Goal: Task Accomplishment & Management: Use online tool/utility

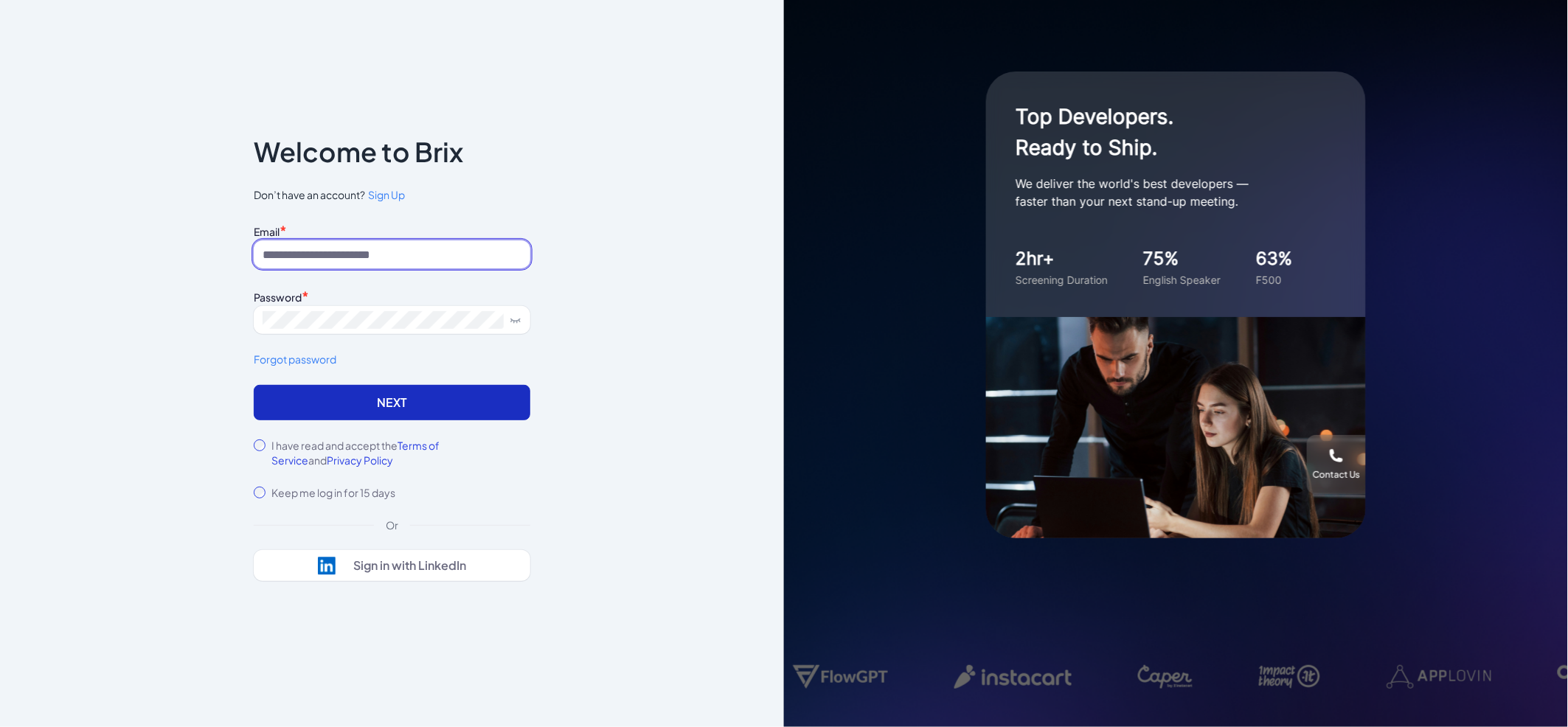
type input "**********"
click at [380, 388] on button "Next" at bounding box center [392, 402] width 277 height 35
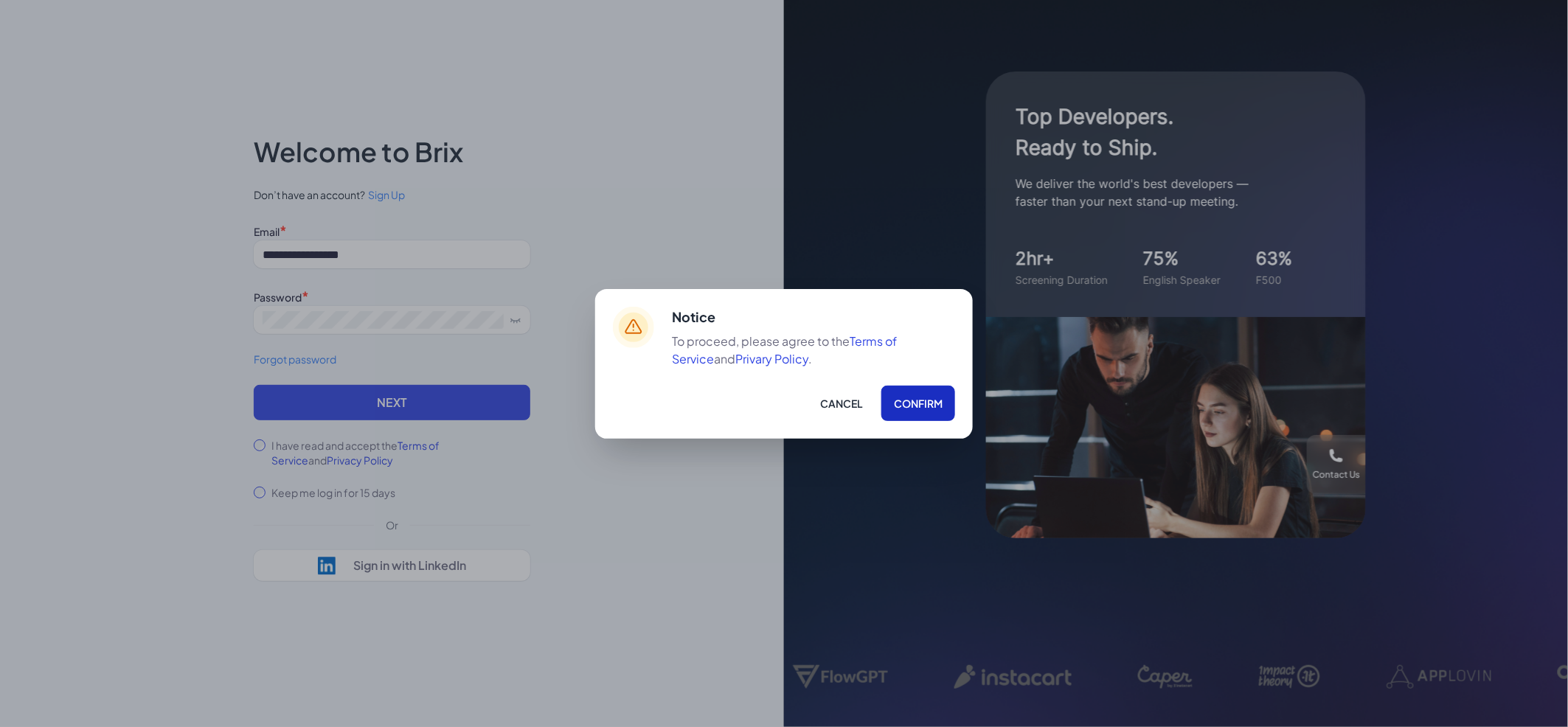
click at [921, 410] on button "Confirm" at bounding box center [918, 403] width 74 height 35
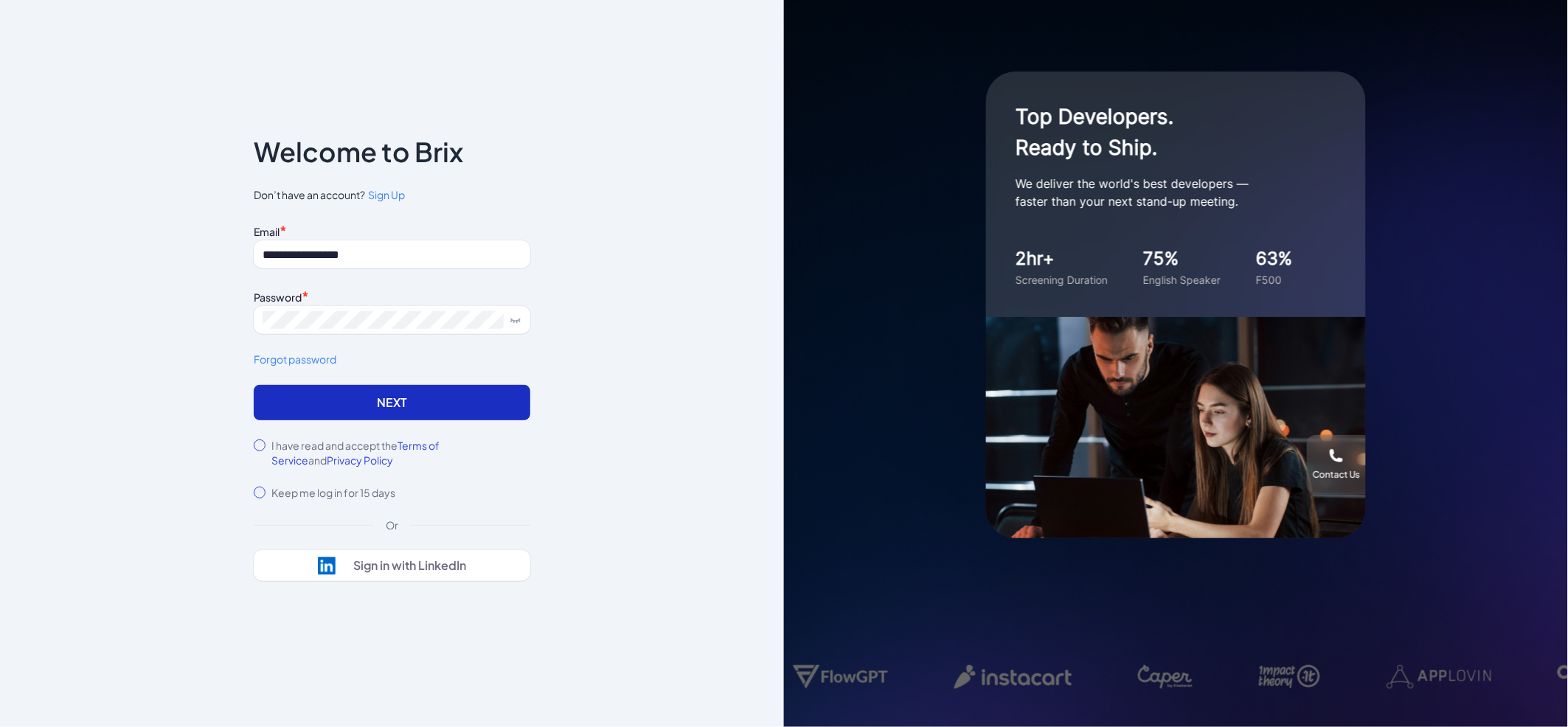
click at [475, 401] on button "Next" at bounding box center [392, 402] width 277 height 35
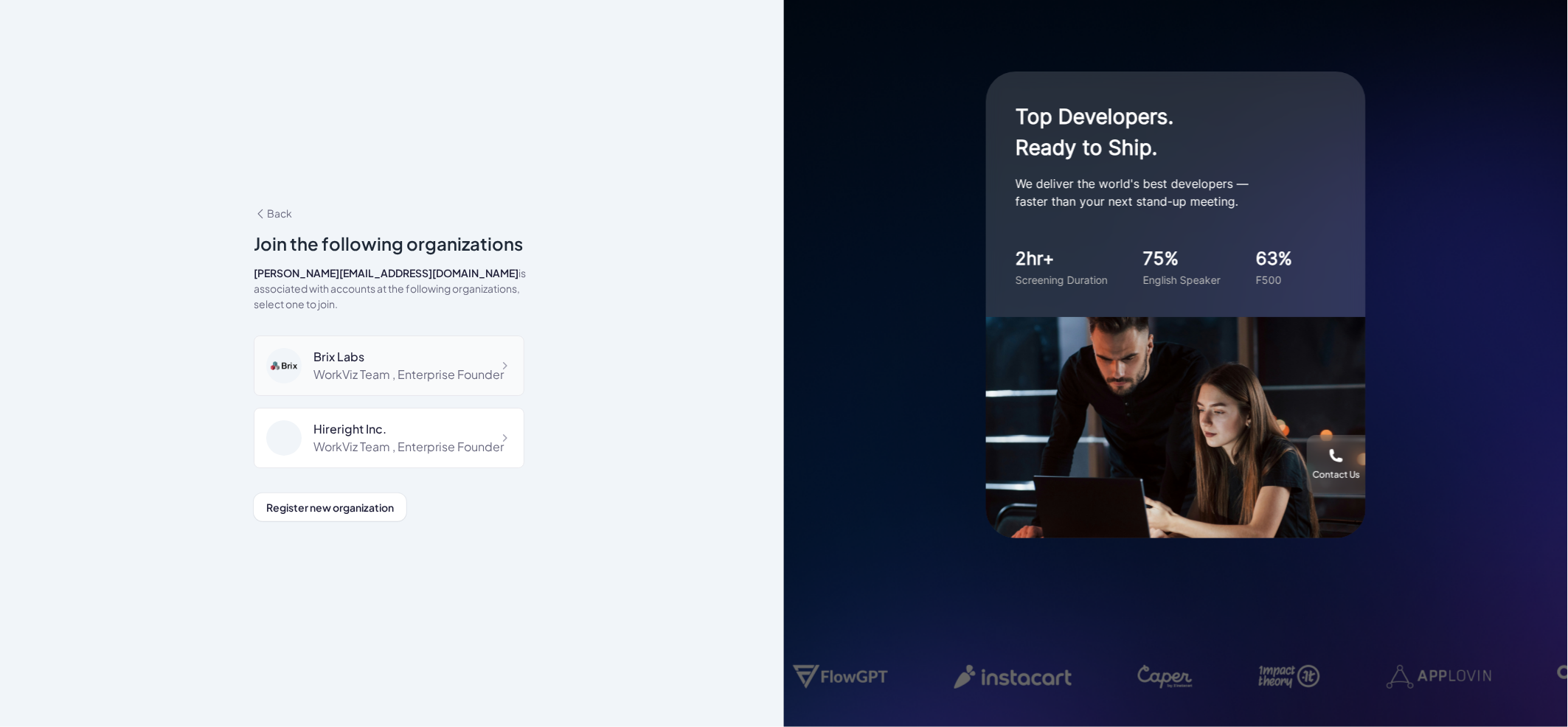
click at [405, 366] on div "WorkViz Team , Enterprise Founder" at bounding box center [409, 374] width 191 height 18
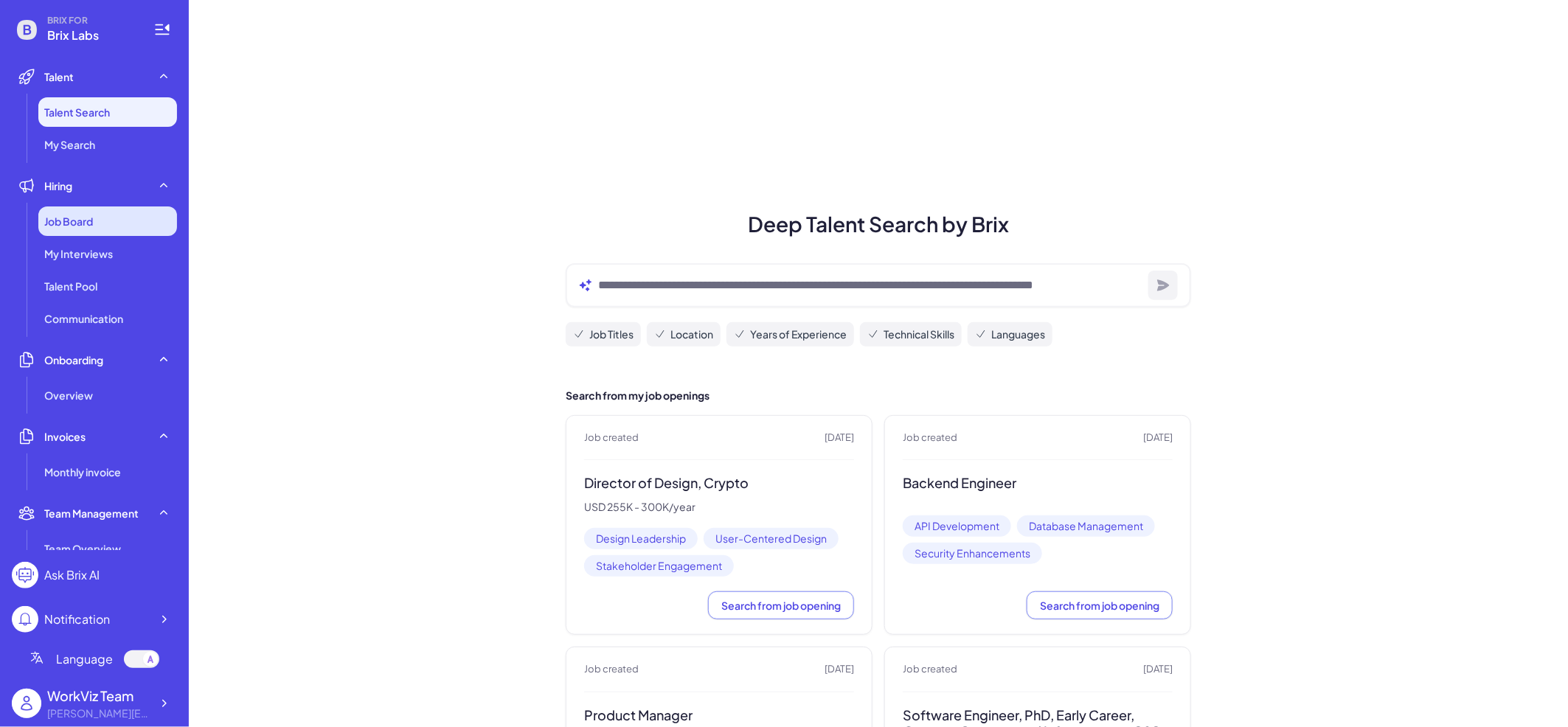
click at [118, 218] on div "Job Board" at bounding box center [107, 221] width 138 height 29
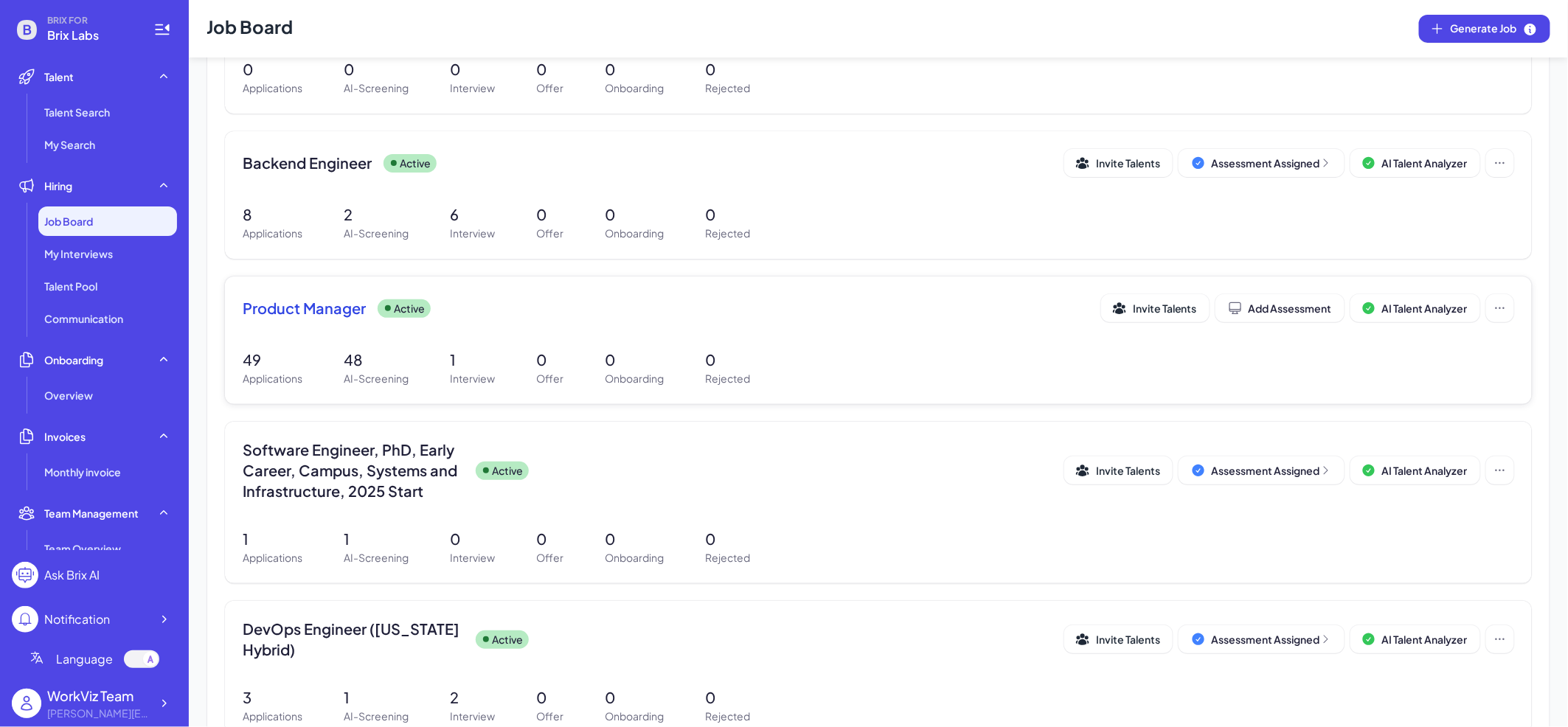
scroll to position [318, 0]
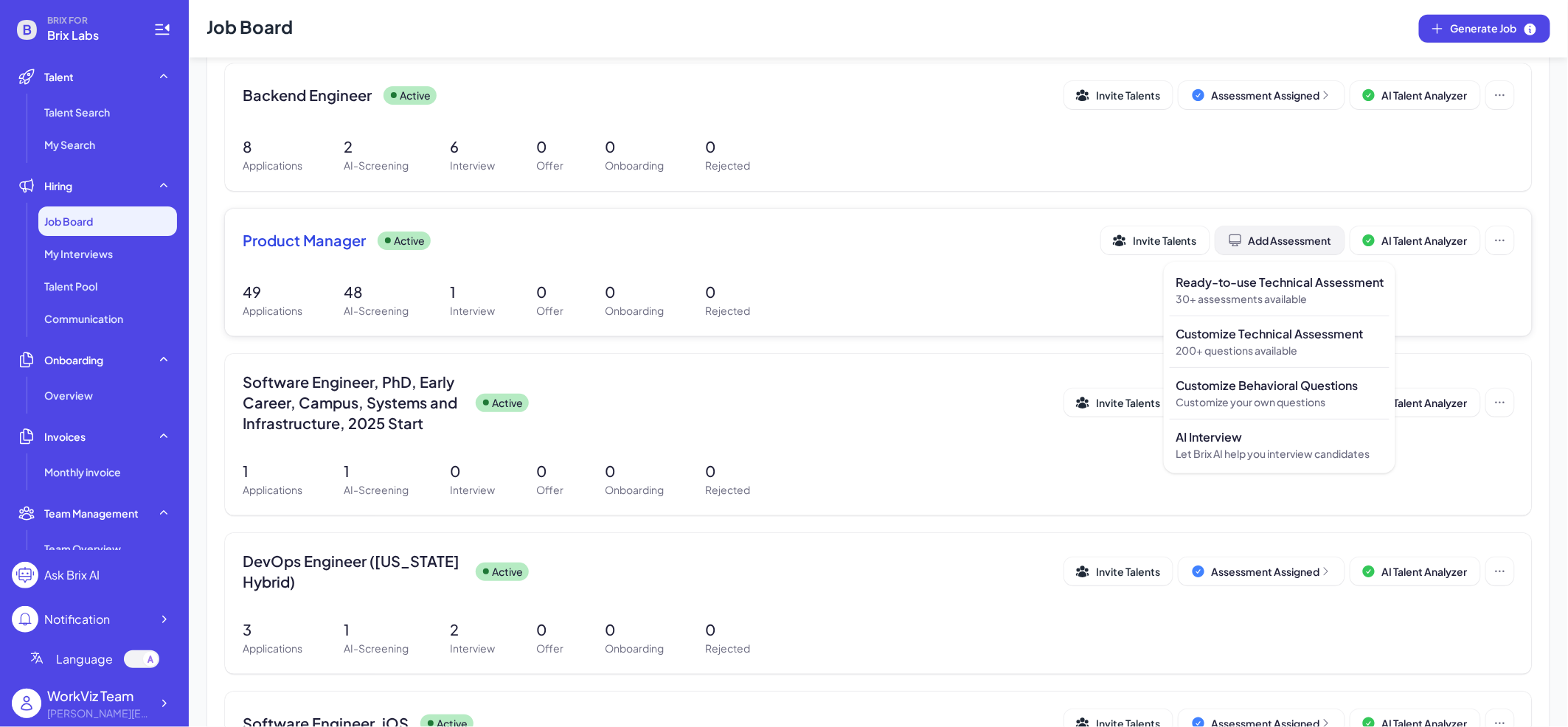
click at [1305, 246] on div "Add Assessment" at bounding box center [1280, 240] width 104 height 15
click at [1290, 284] on p "Ready-to-use Technical Assessment" at bounding box center [1279, 282] width 208 height 18
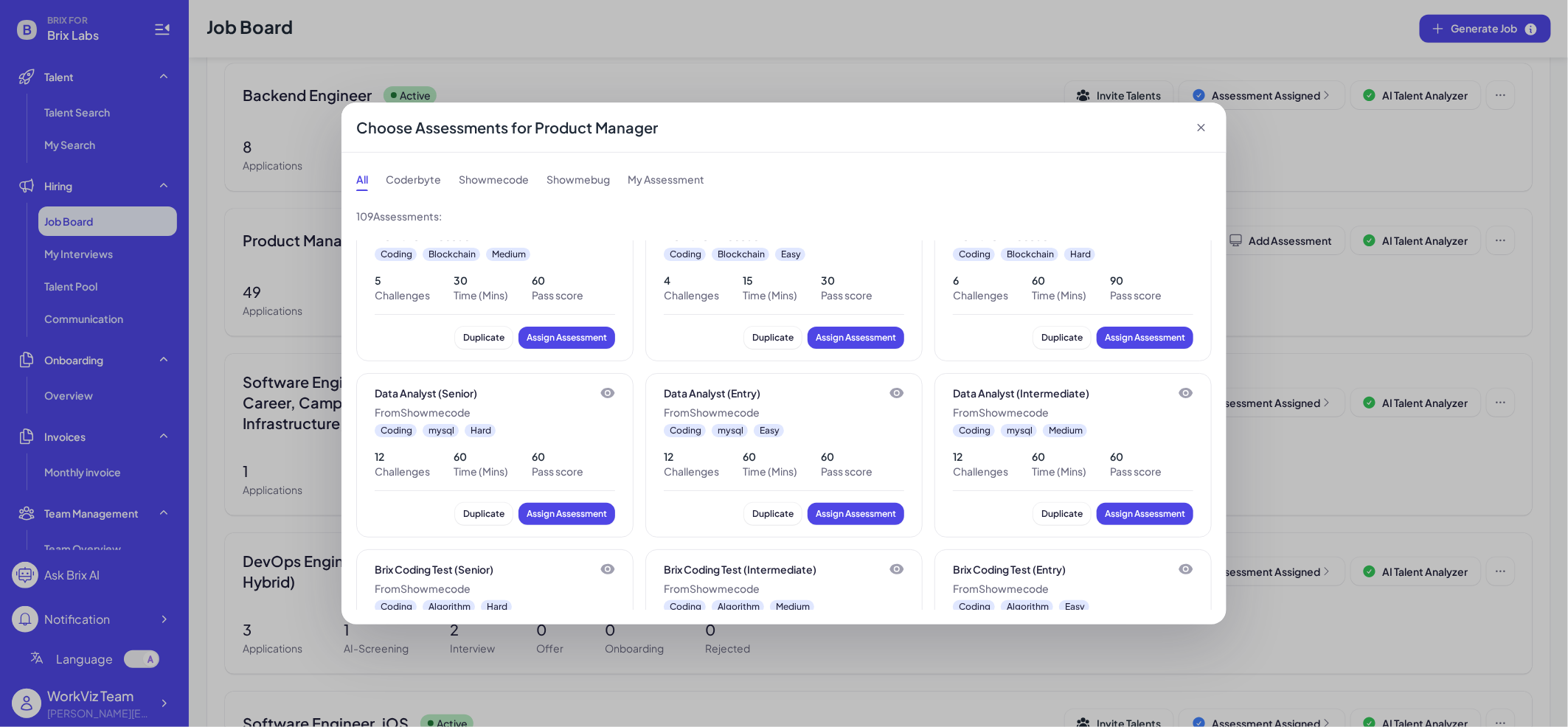
scroll to position [0, 0]
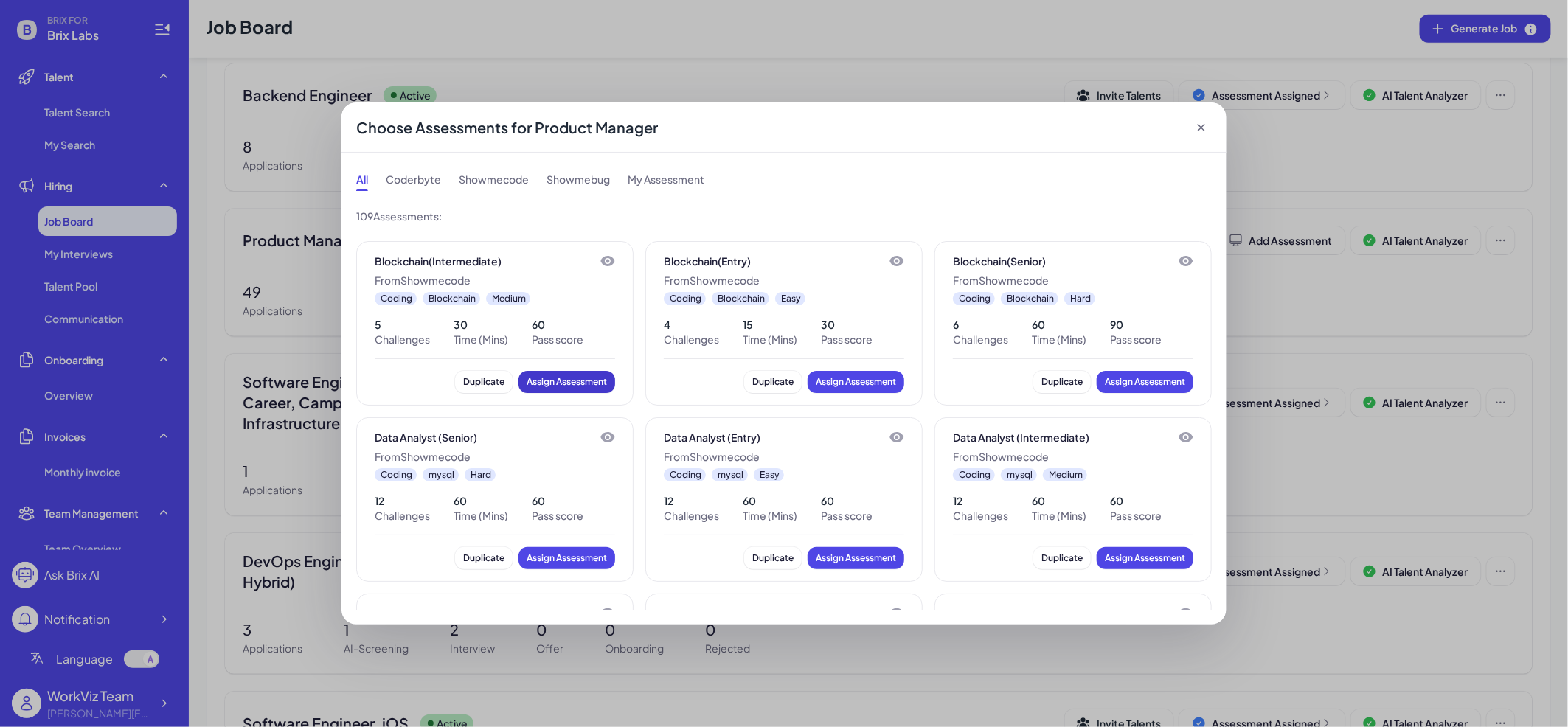
click at [585, 391] on button "Assign Assessment" at bounding box center [567, 382] width 97 height 22
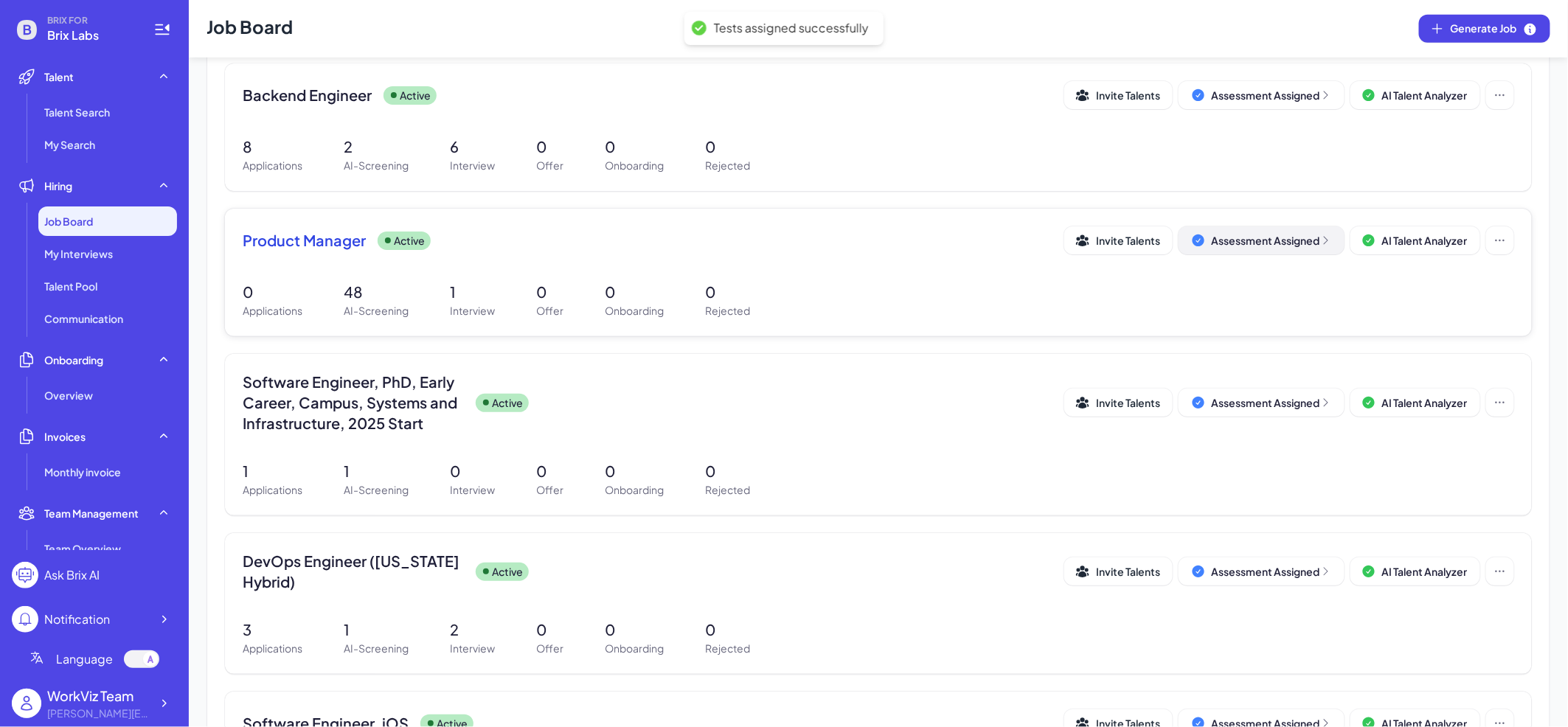
click at [1235, 243] on div "Assessment Assigned" at bounding box center [1272, 240] width 120 height 15
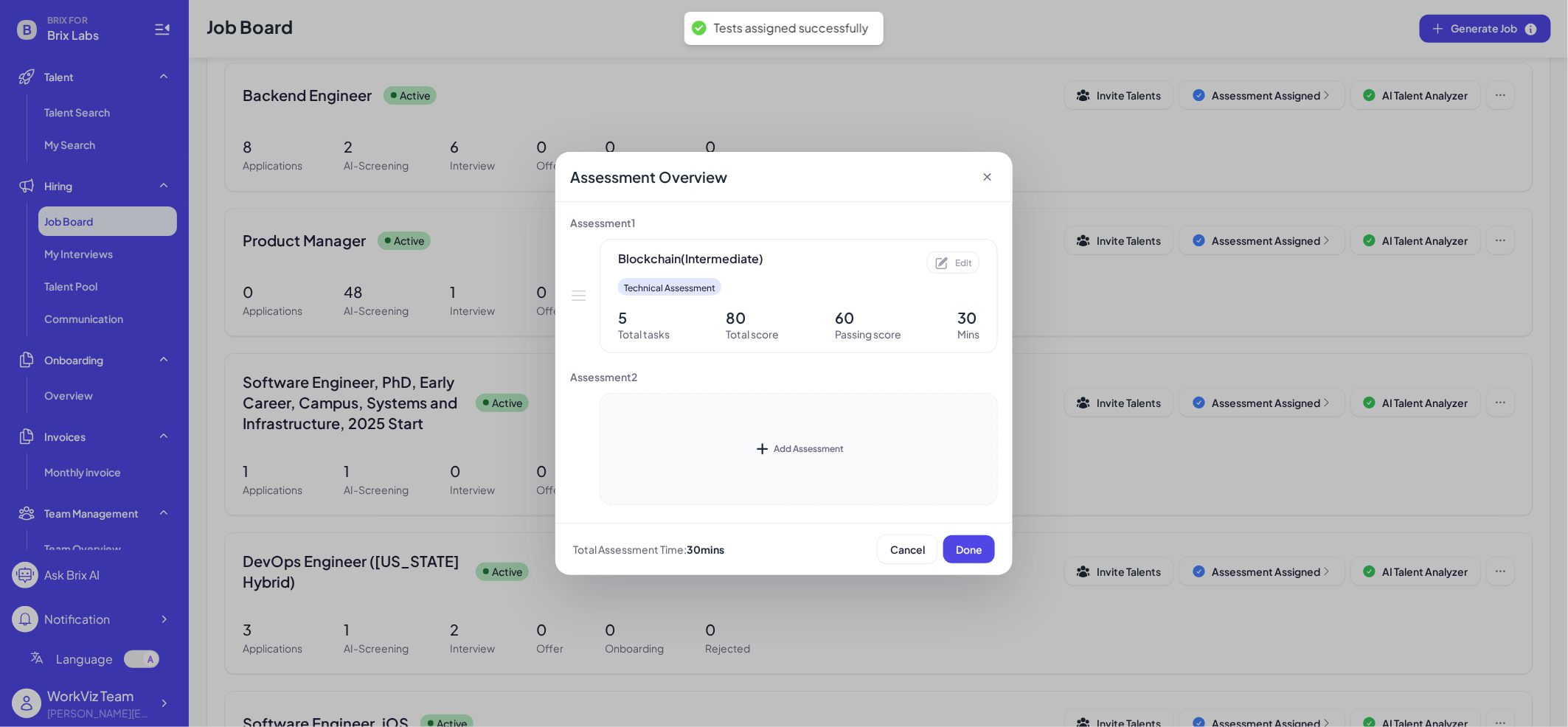
click at [764, 461] on div "Add Assessment" at bounding box center [799, 449] width 398 height 112
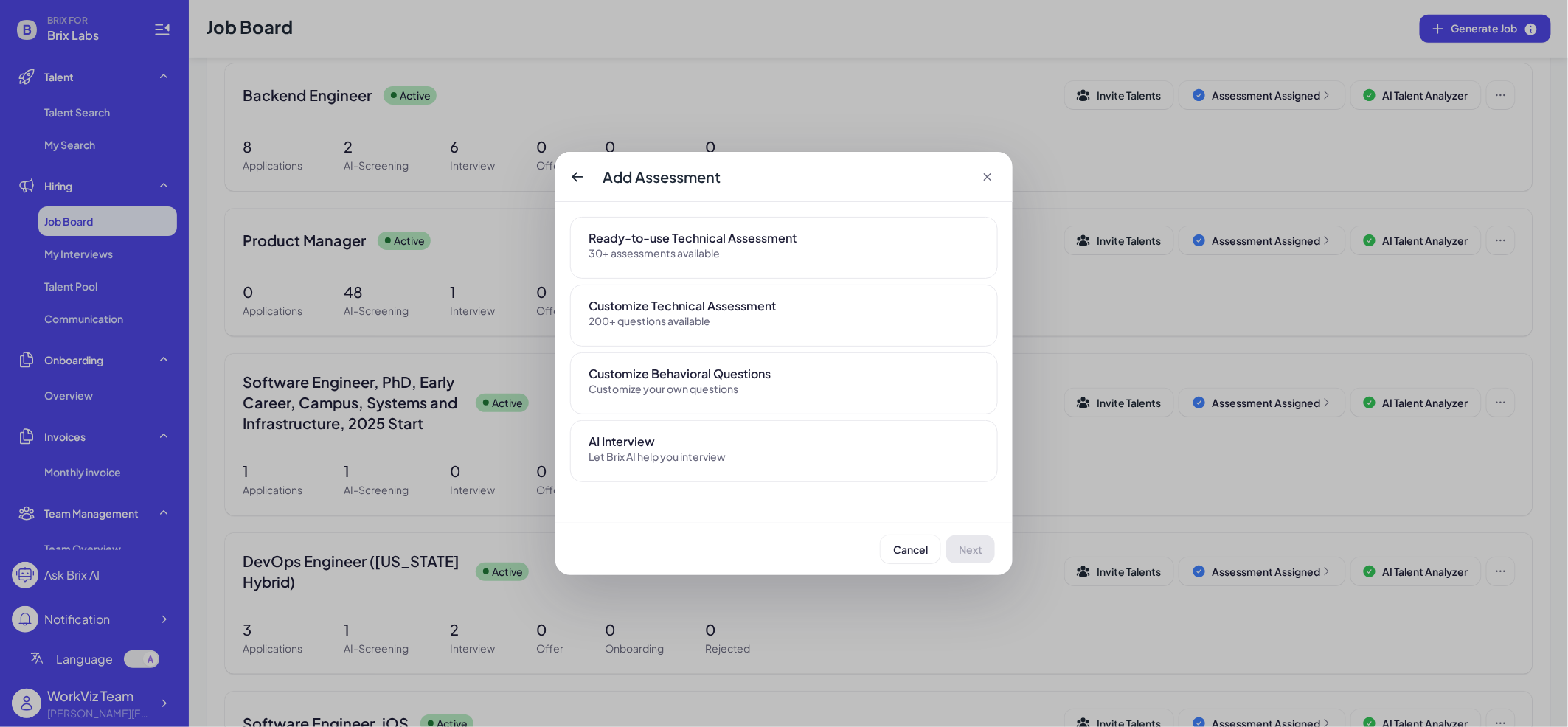
click at [732, 453] on div "Let Brix AI help you interview" at bounding box center [681, 458] width 186 height 13
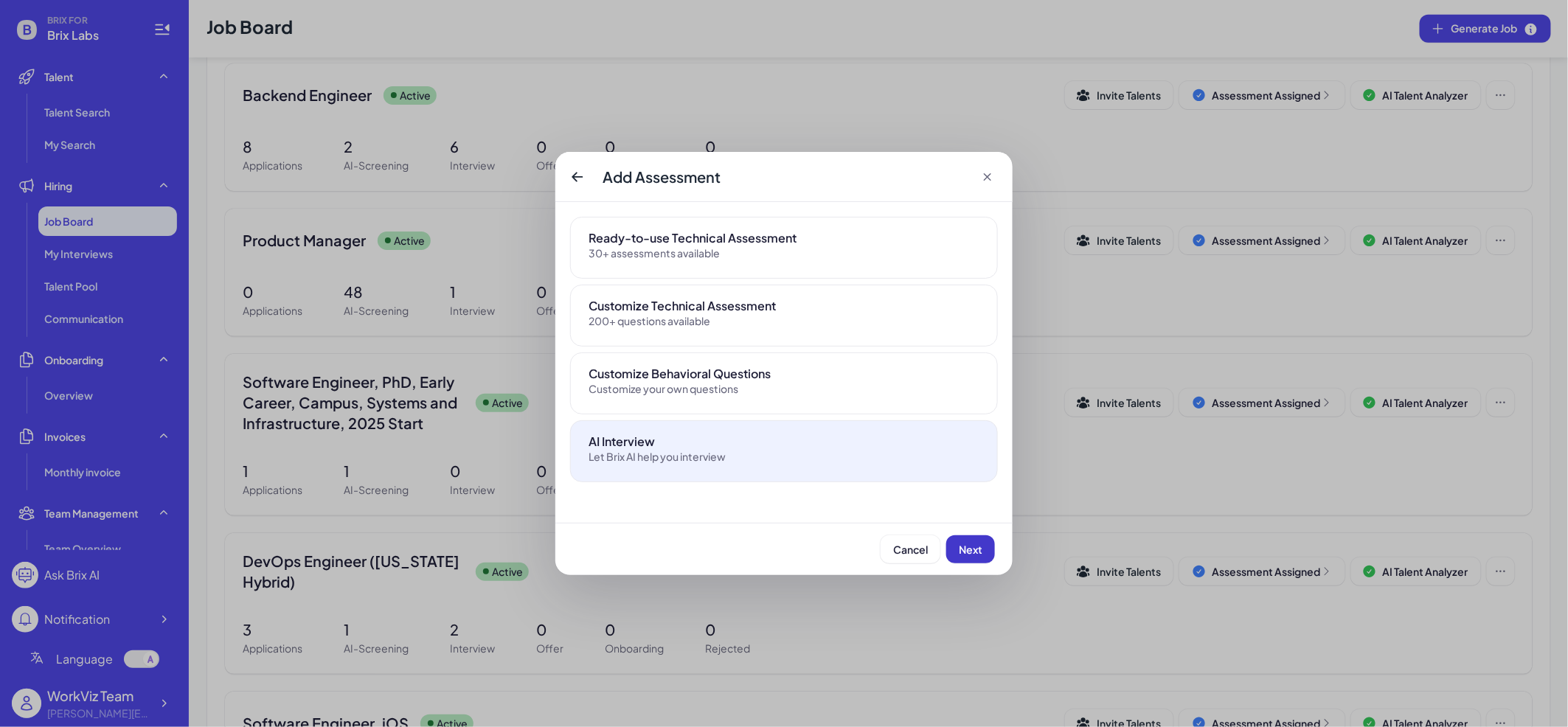
click at [975, 545] on span "Next" at bounding box center [970, 550] width 24 height 13
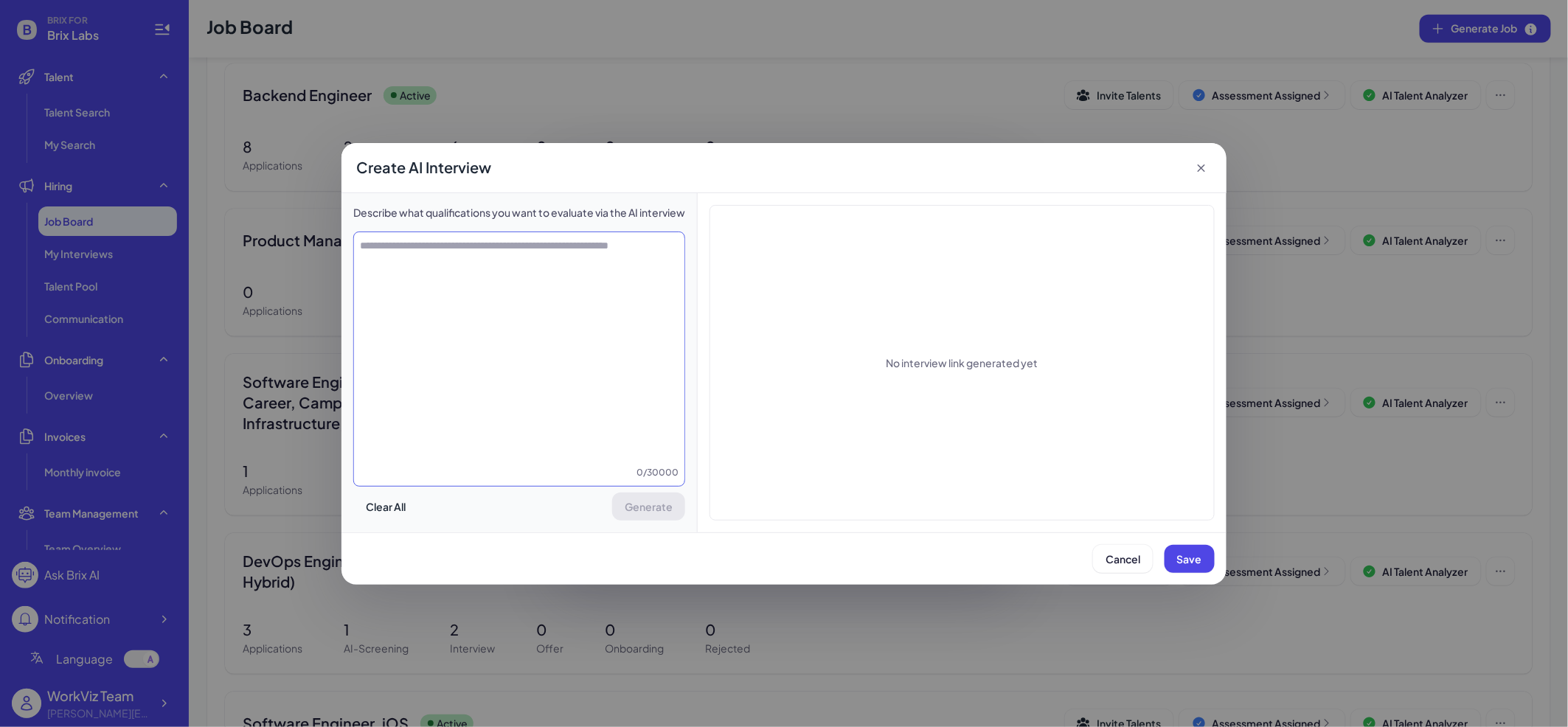
click at [607, 395] on textarea at bounding box center [519, 352] width 331 height 227
type textarea "*"
type textarea "**********"
click at [670, 510] on span "Generate" at bounding box center [650, 506] width 48 height 13
click at [1194, 567] on button "Save" at bounding box center [1189, 558] width 50 height 28
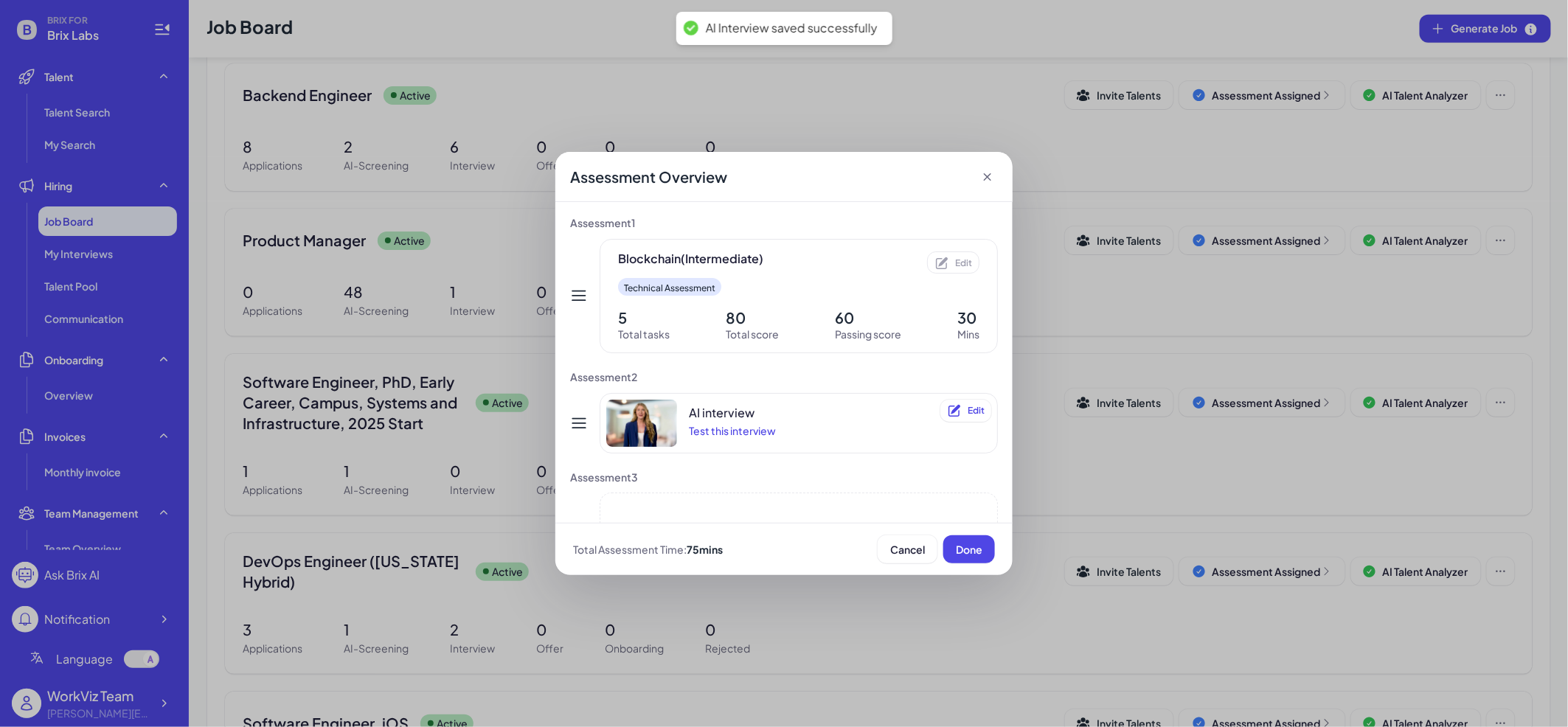
click at [991, 174] on icon at bounding box center [987, 177] width 7 height 7
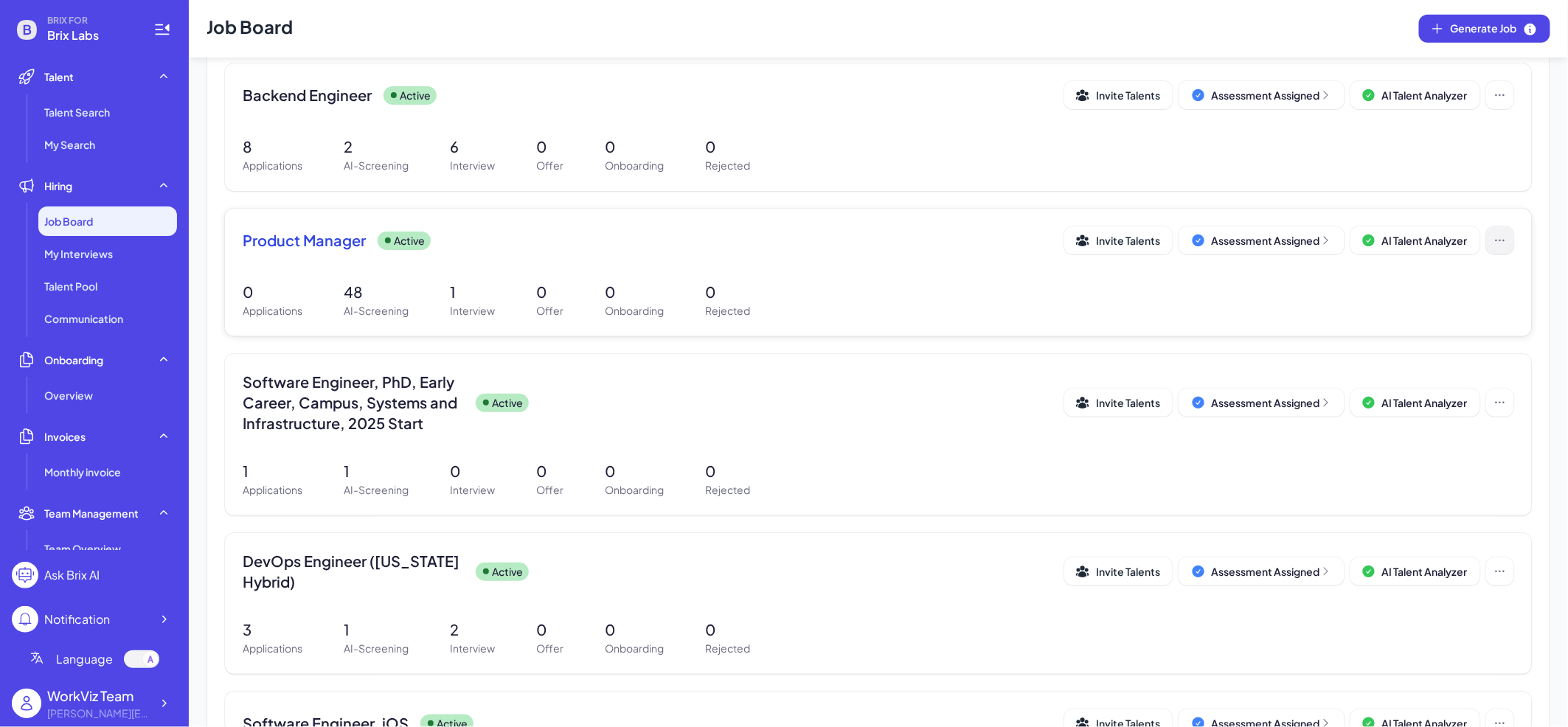
click at [1496, 244] on icon at bounding box center [1500, 240] width 15 height 15
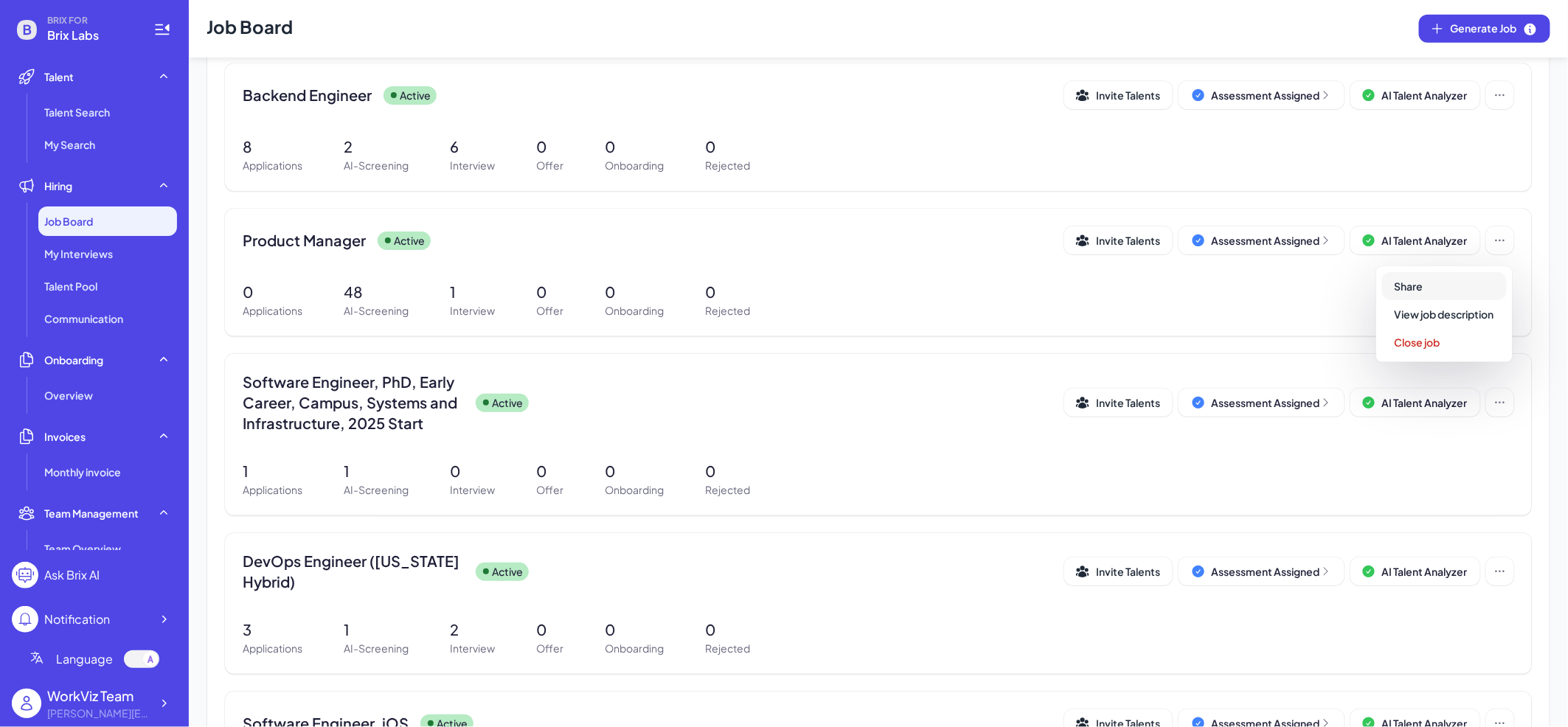
click at [1435, 292] on button "Share" at bounding box center [1444, 286] width 125 height 28
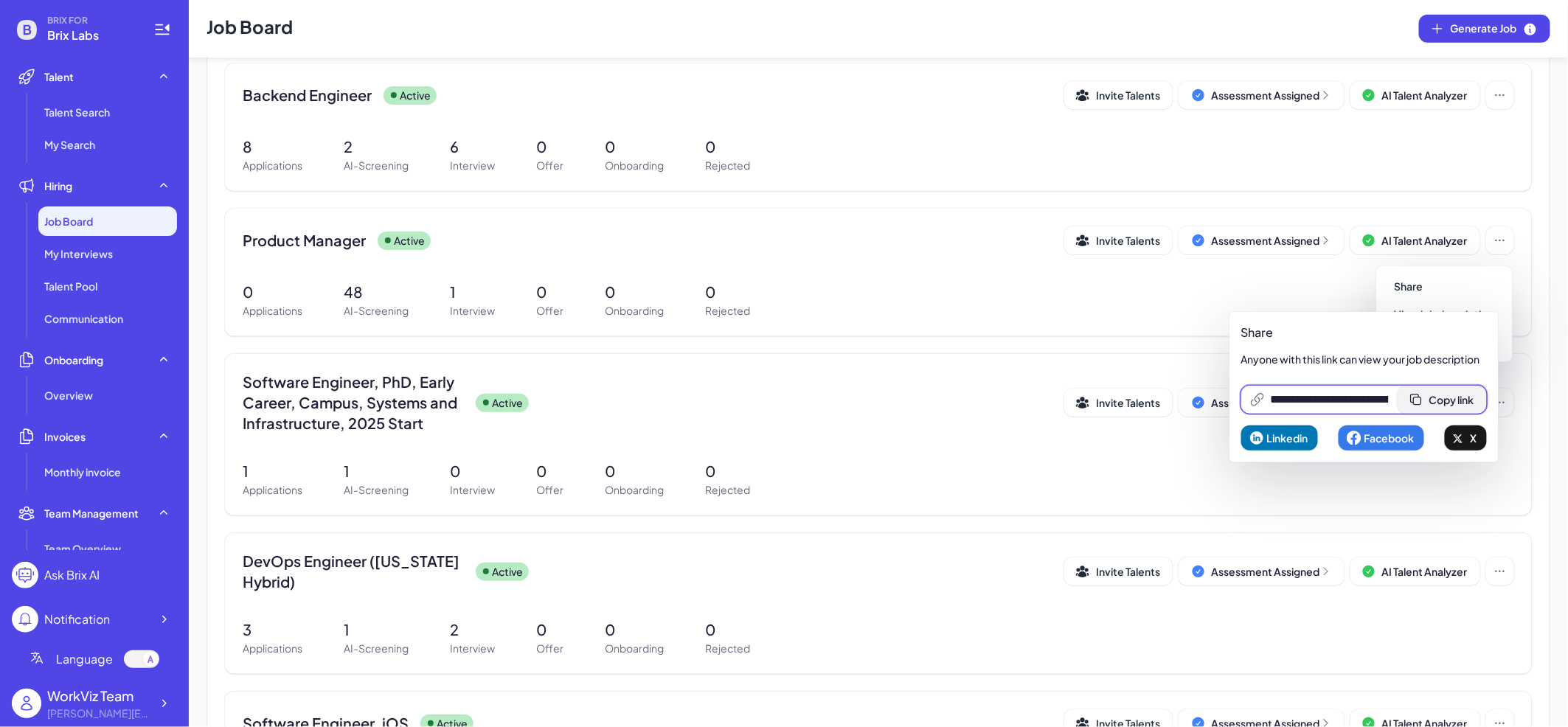
click at [1452, 395] on span "Copy link" at bounding box center [1452, 400] width 45 height 13
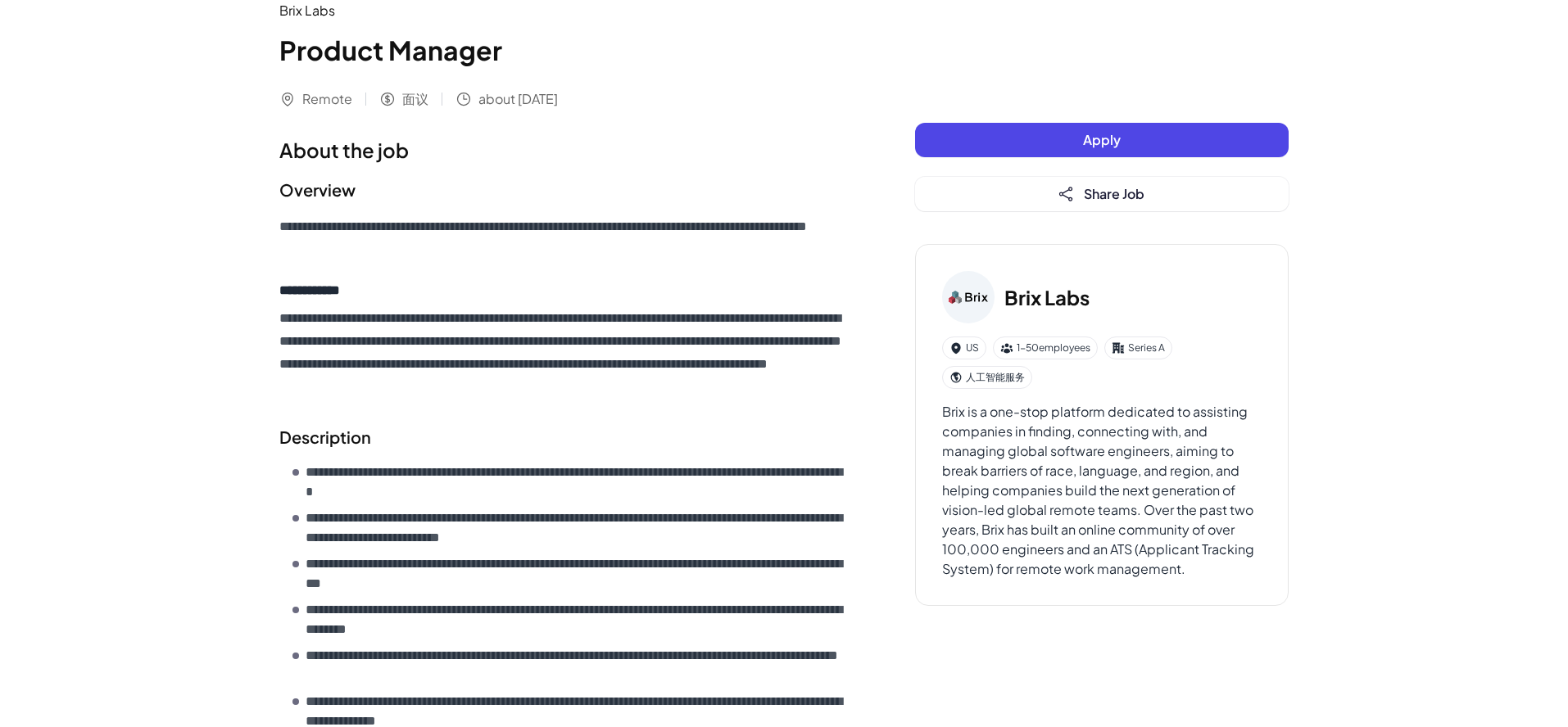
scroll to position [60, 0]
